Goal: Use online tool/utility: Use online tool/utility

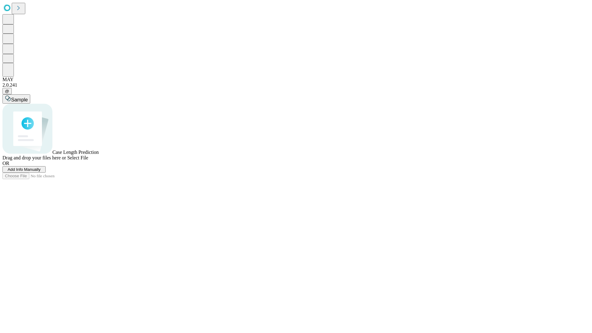
click at [88, 160] on span "Select File" at bounding box center [77, 157] width 21 height 5
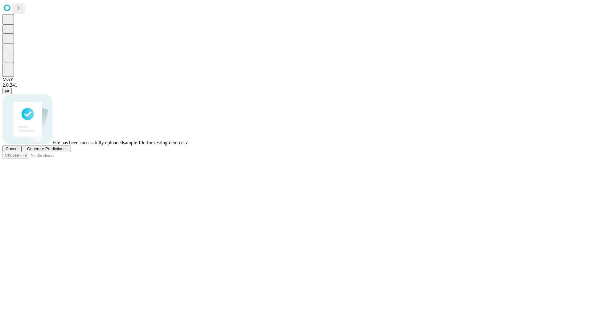
click at [65, 151] on span "Generate Predictions" at bounding box center [46, 149] width 39 height 5
